Goal: Navigation & Orientation: Find specific page/section

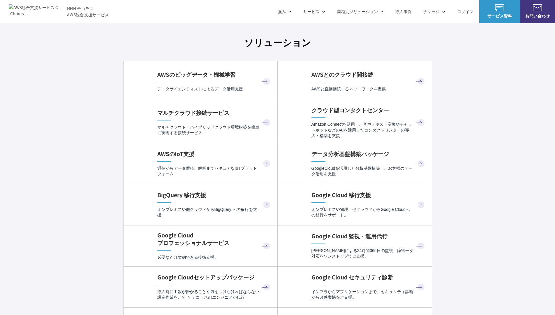
scroll to position [1745, 0]
